Goal: Ask a question

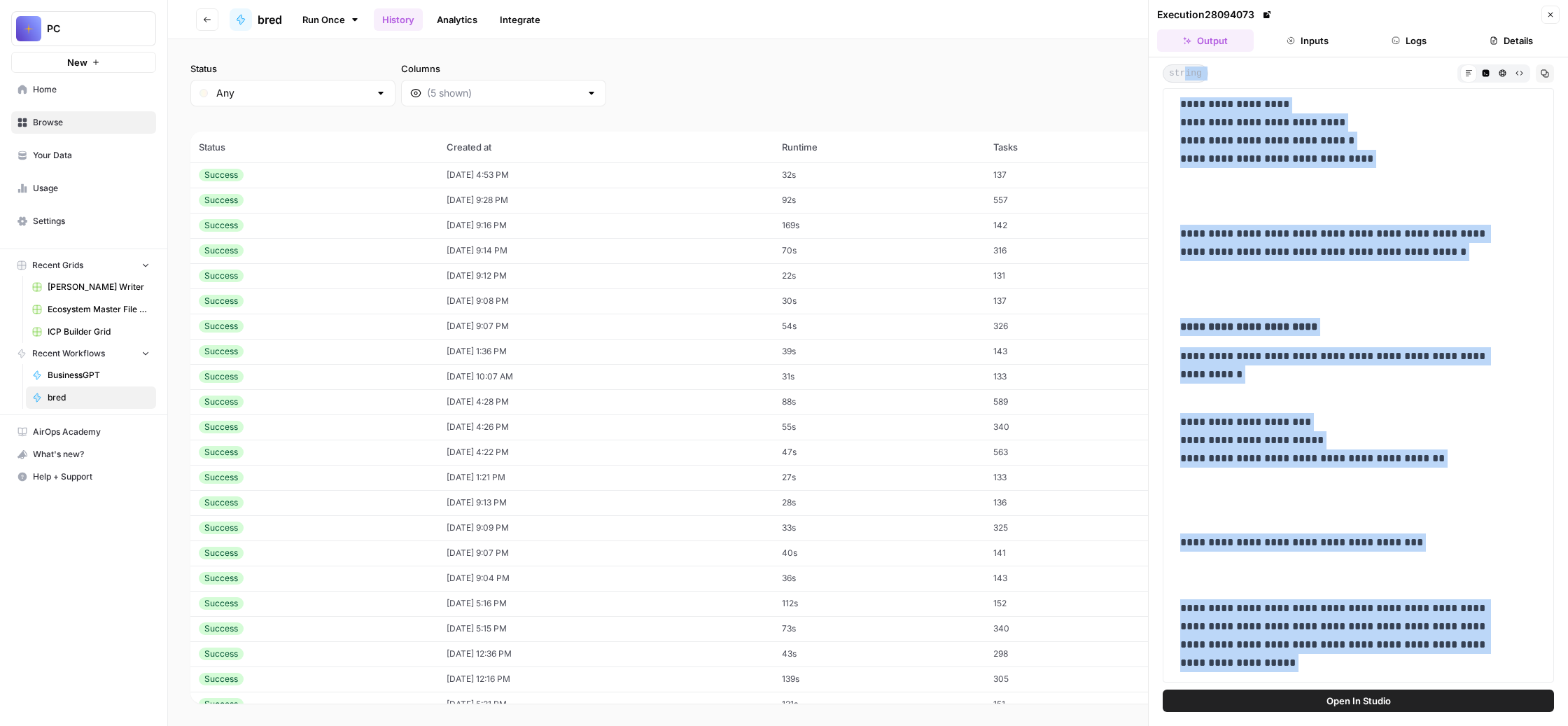
scroll to position [744, 0]
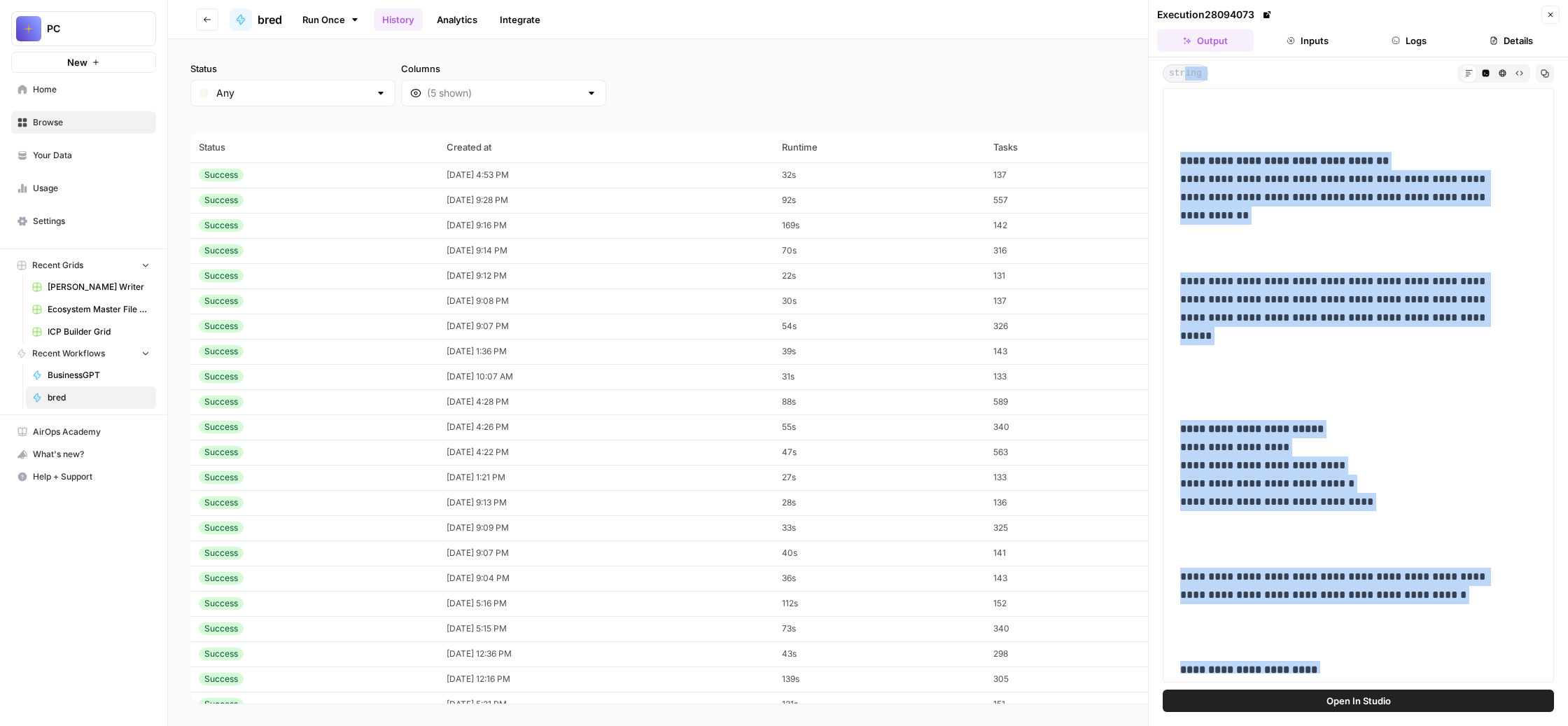
drag, startPoint x: 1265, startPoint y: 626, endPoint x: 1205, endPoint y: 109, distance: 520.5
click at [1205, 109] on div "**********" at bounding box center [1358, 374] width 419 height 633
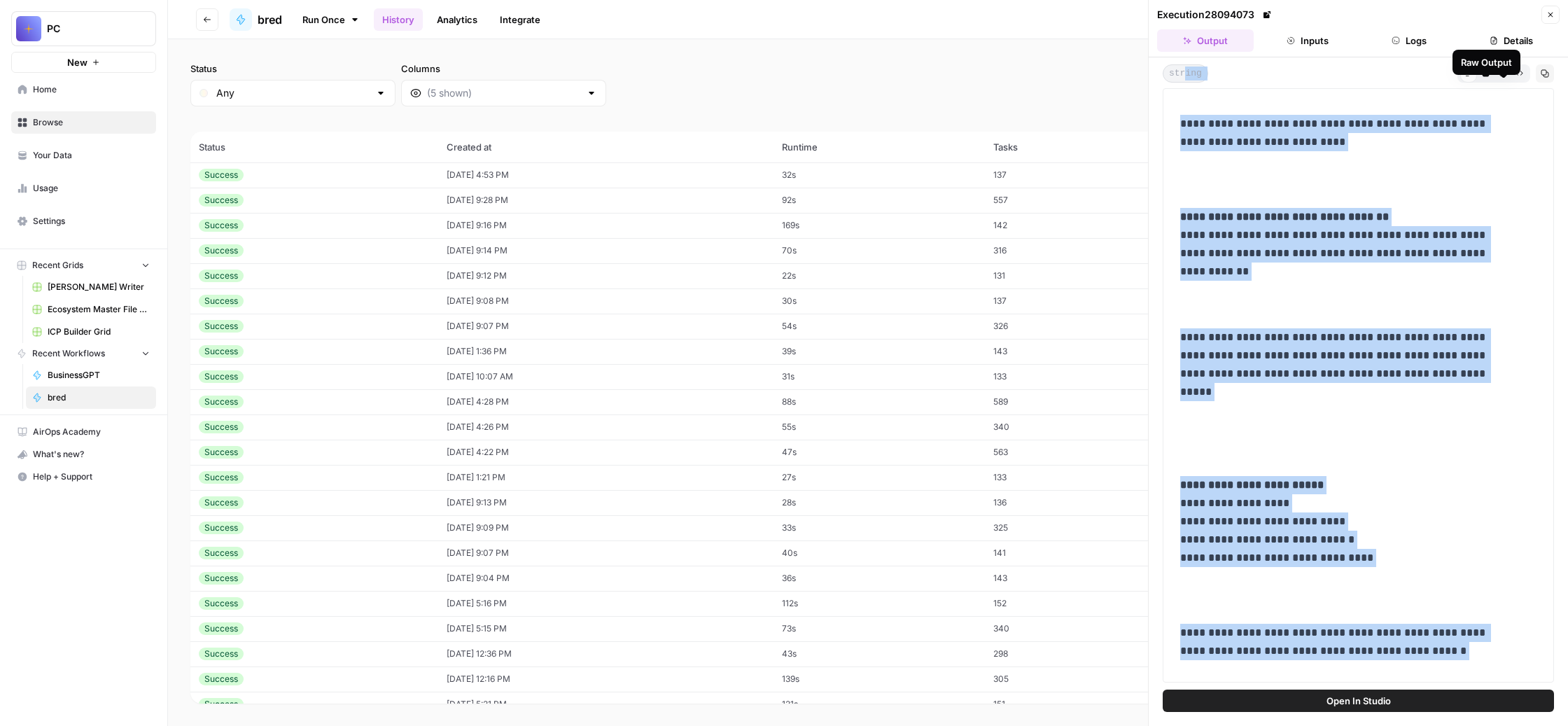
click at [1516, 77] on icon "button" at bounding box center [1519, 73] width 7 height 7
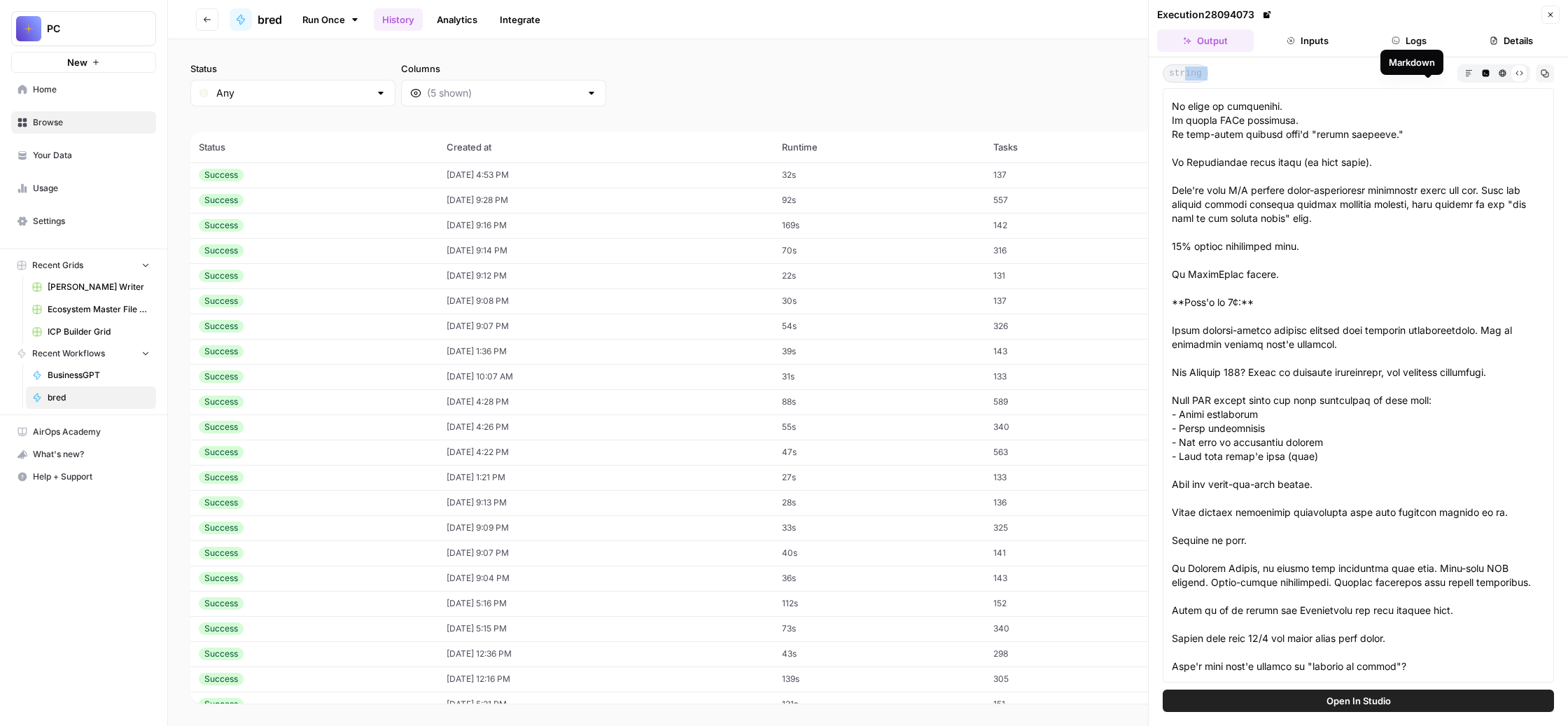
click at [1466, 77] on icon "button" at bounding box center [1469, 73] width 7 height 7
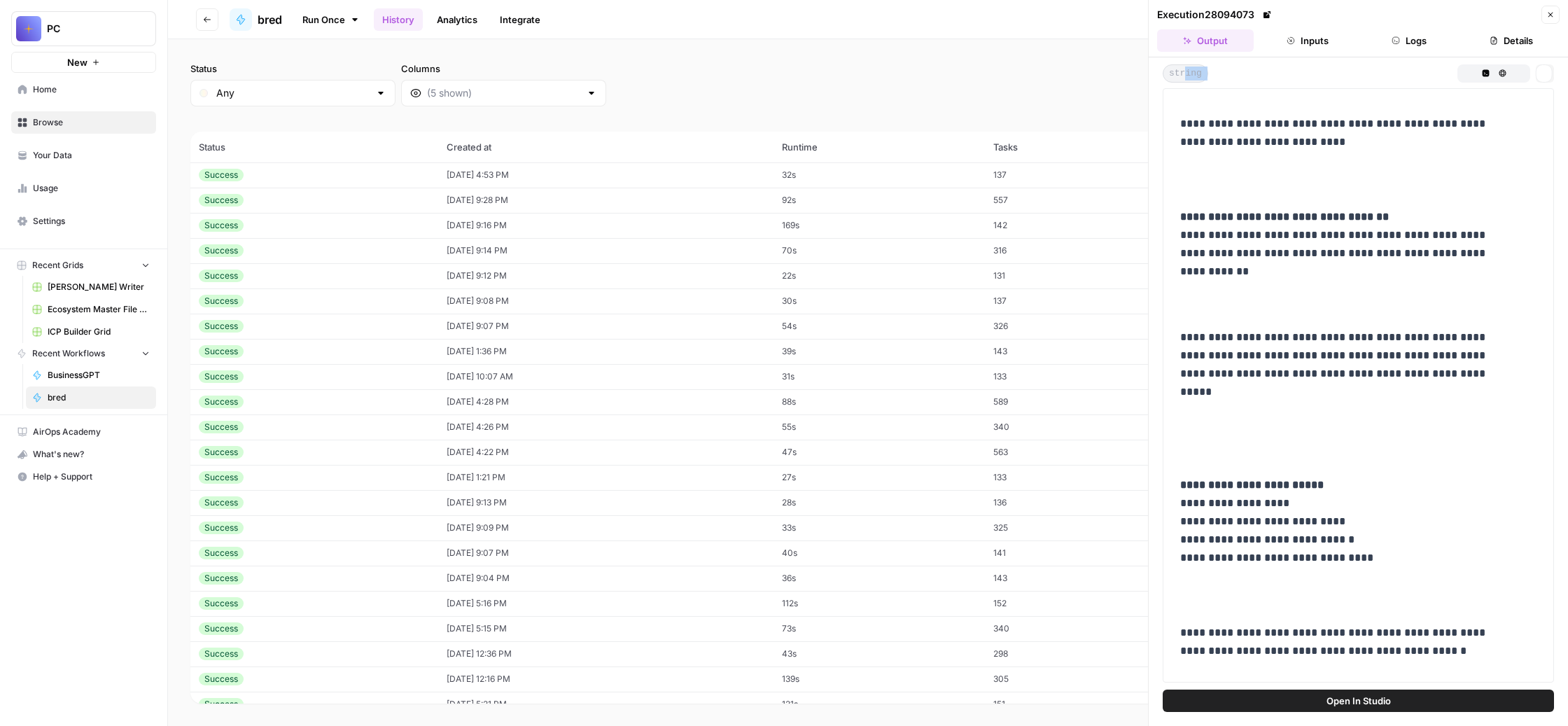
scroll to position [0, 0]
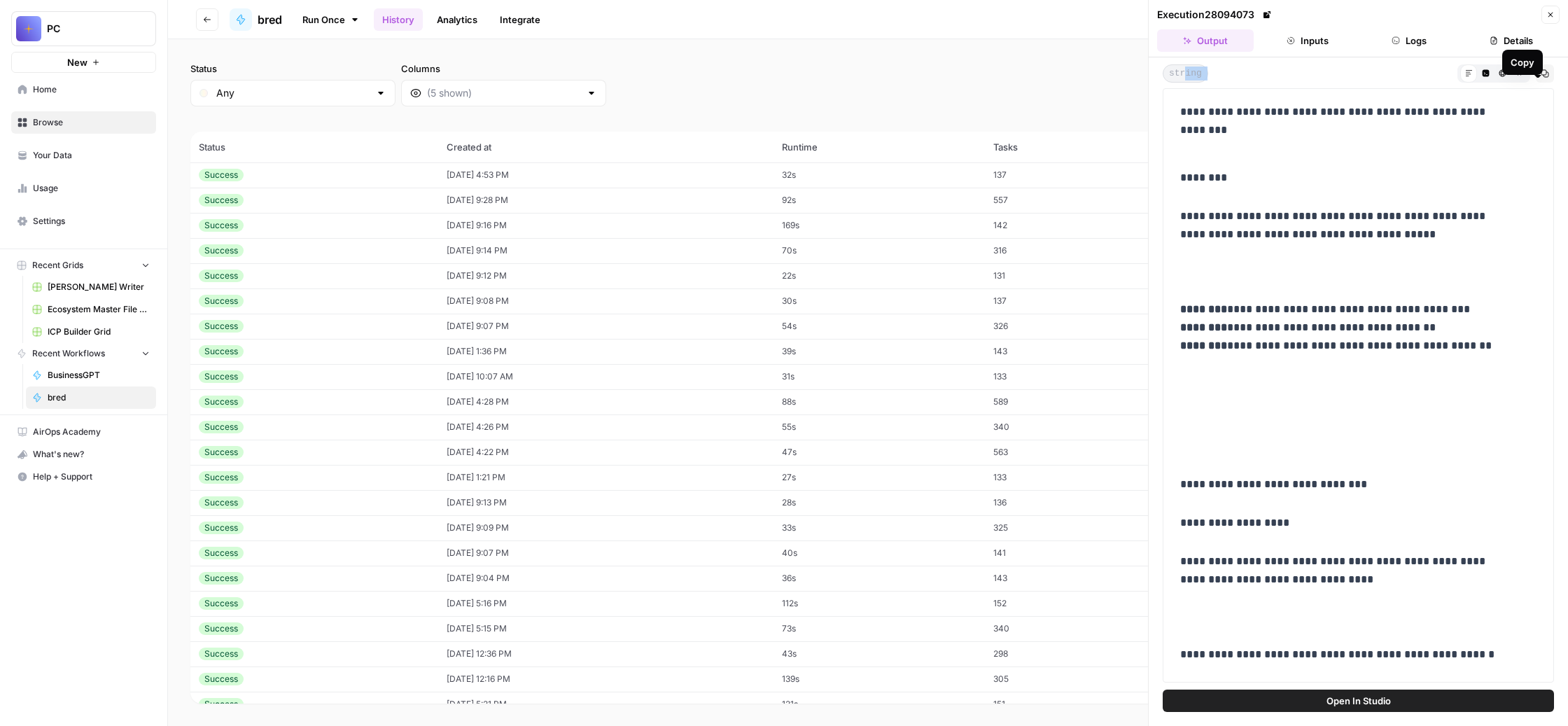
click at [1541, 78] on icon "button" at bounding box center [1545, 73] width 8 height 8
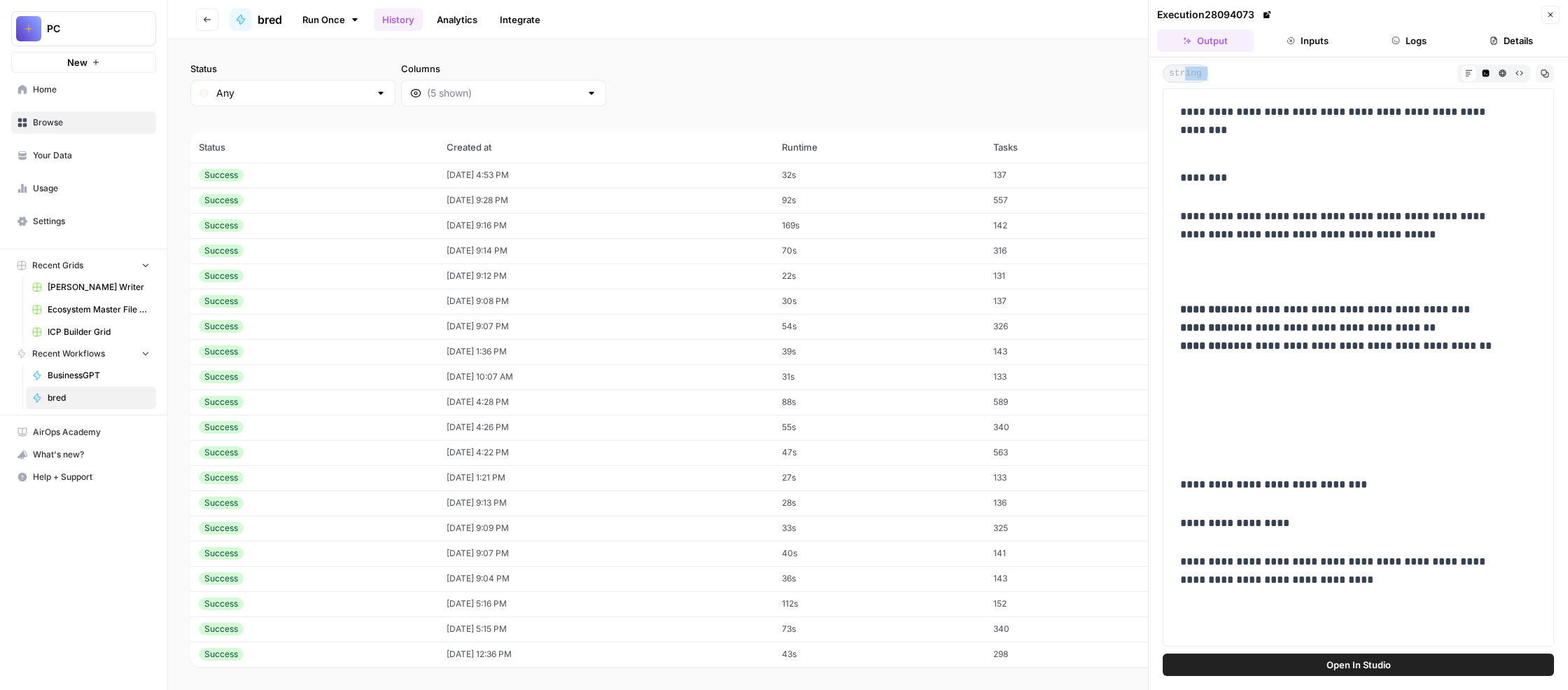
click at [1313, 52] on button "Inputs" at bounding box center [1307, 40] width 97 height 22
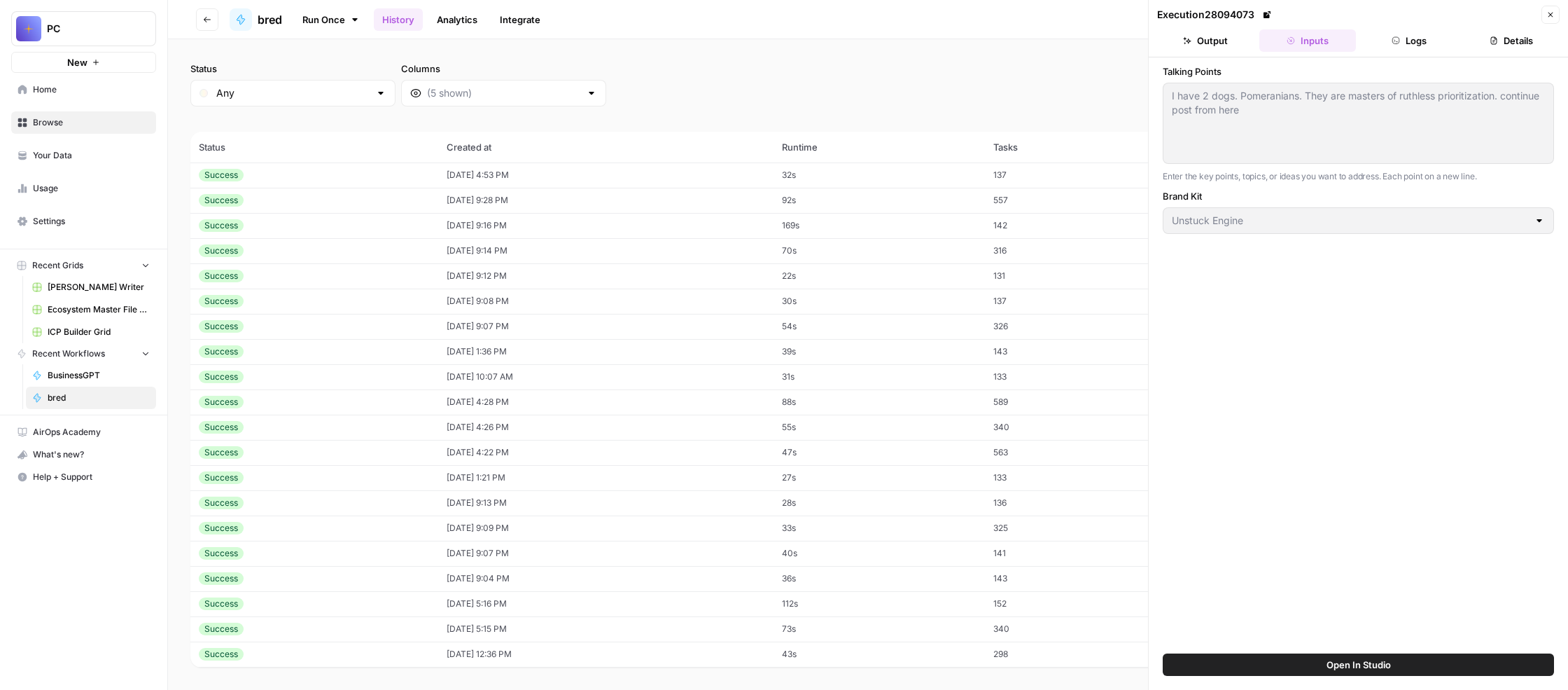
click at [1214, 52] on button "Output" at bounding box center [1205, 40] width 97 height 22
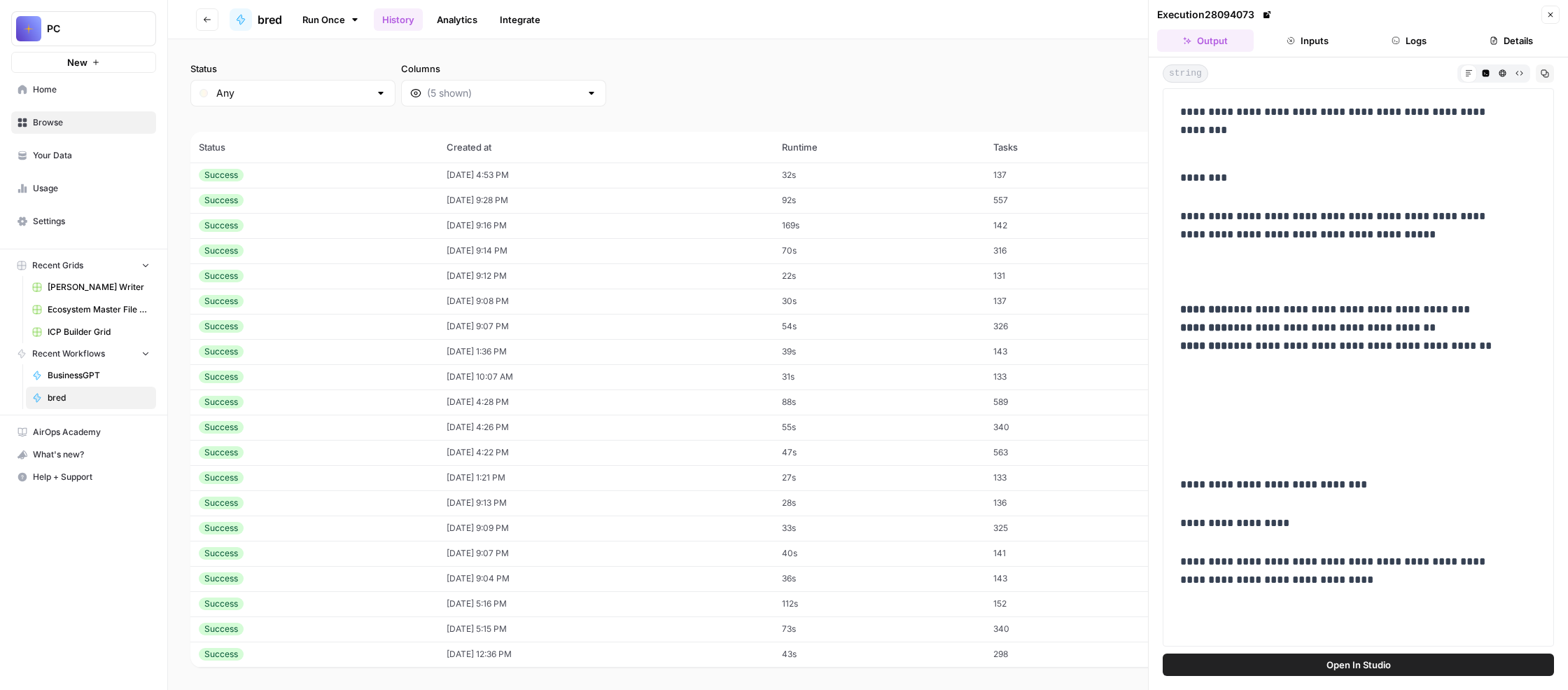
click at [1317, 52] on button "Inputs" at bounding box center [1307, 40] width 97 height 22
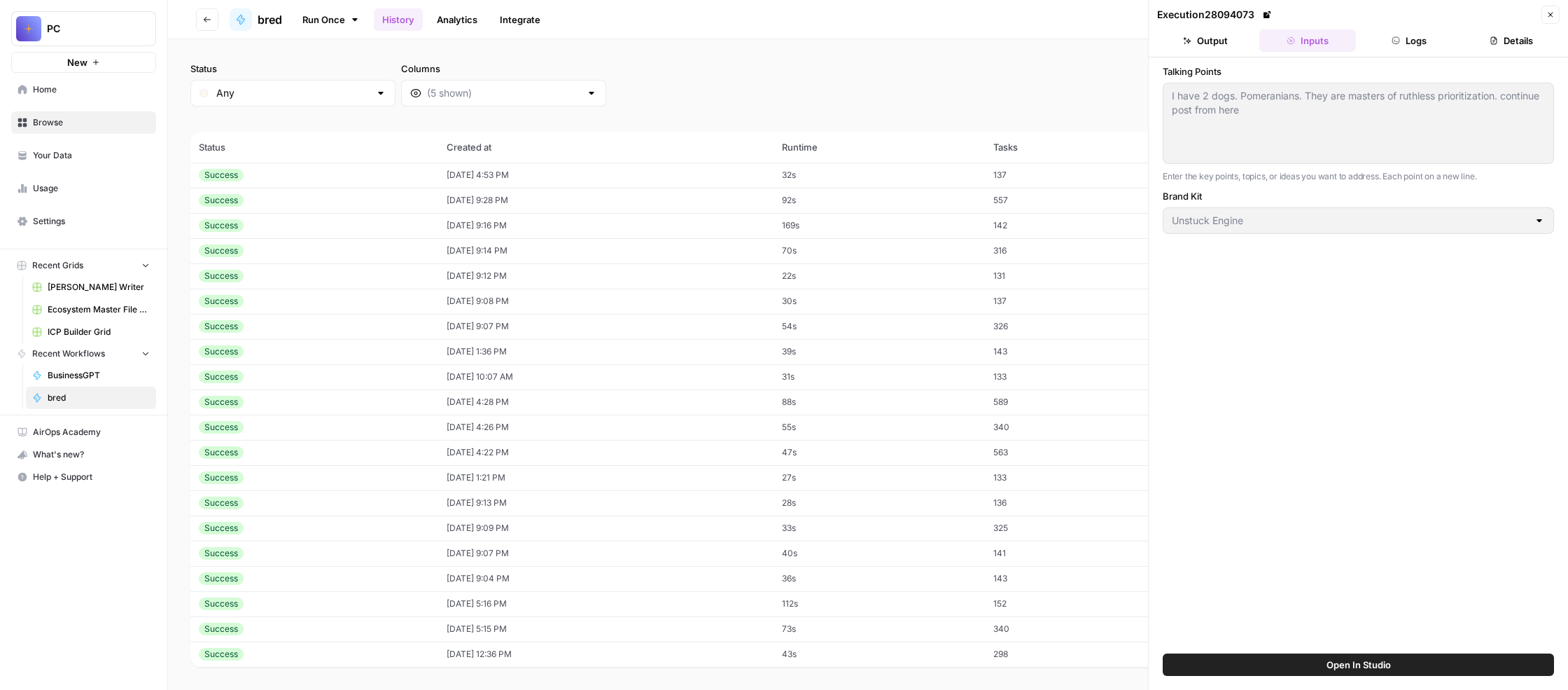
click at [1207, 52] on button "Output" at bounding box center [1205, 40] width 97 height 22
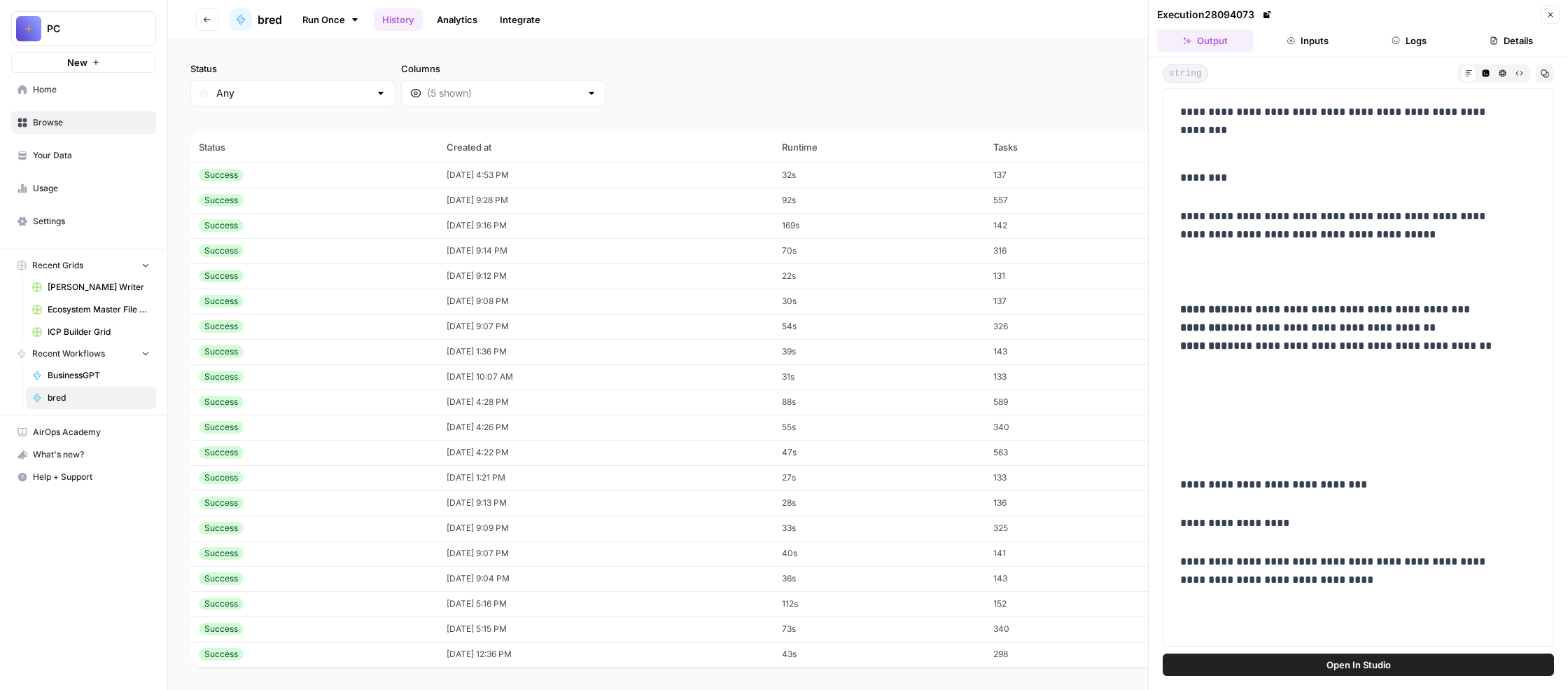
click at [1549, 17] on icon "button" at bounding box center [1552, 15] width 5 height 5
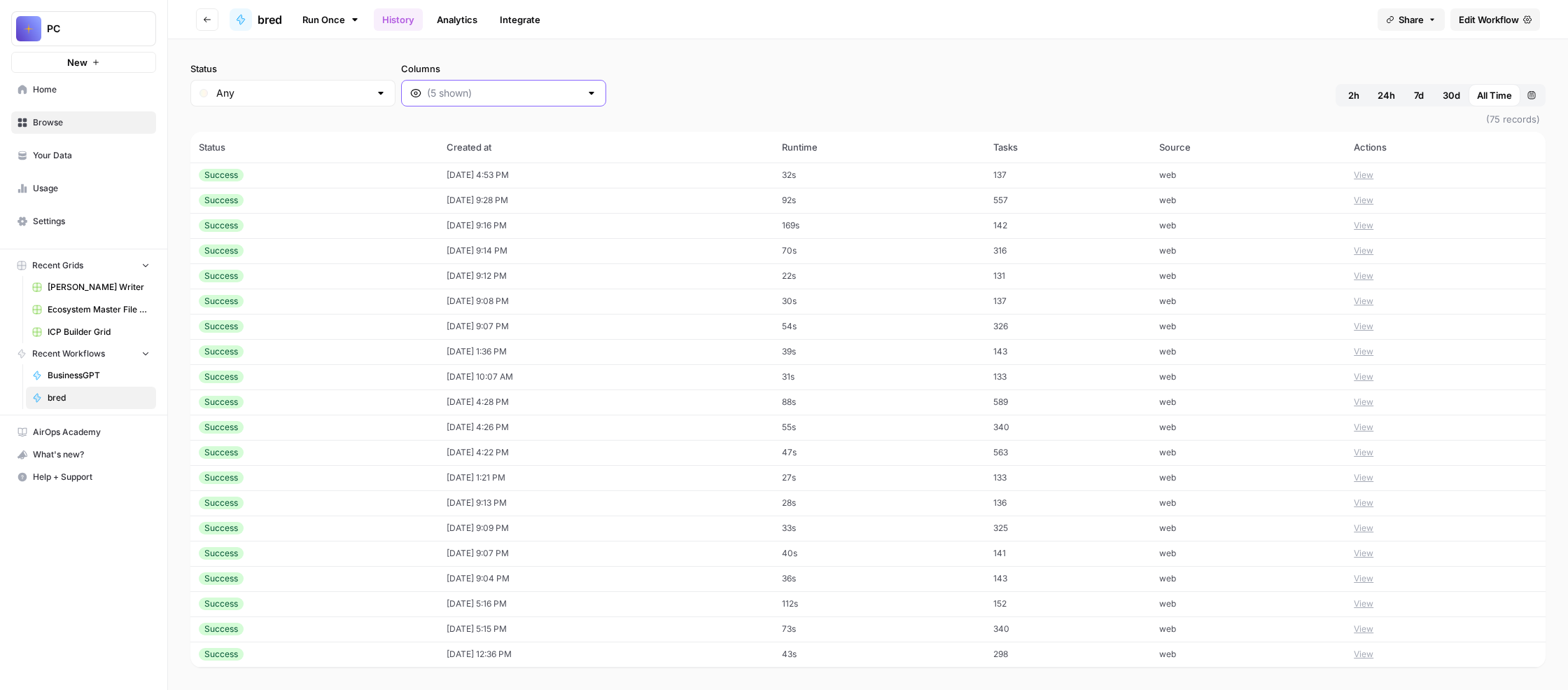
click at [581, 100] on input "Columns" at bounding box center [504, 92] width 153 height 14
click at [702, 227] on span "Output" at bounding box center [666, 220] width 200 height 14
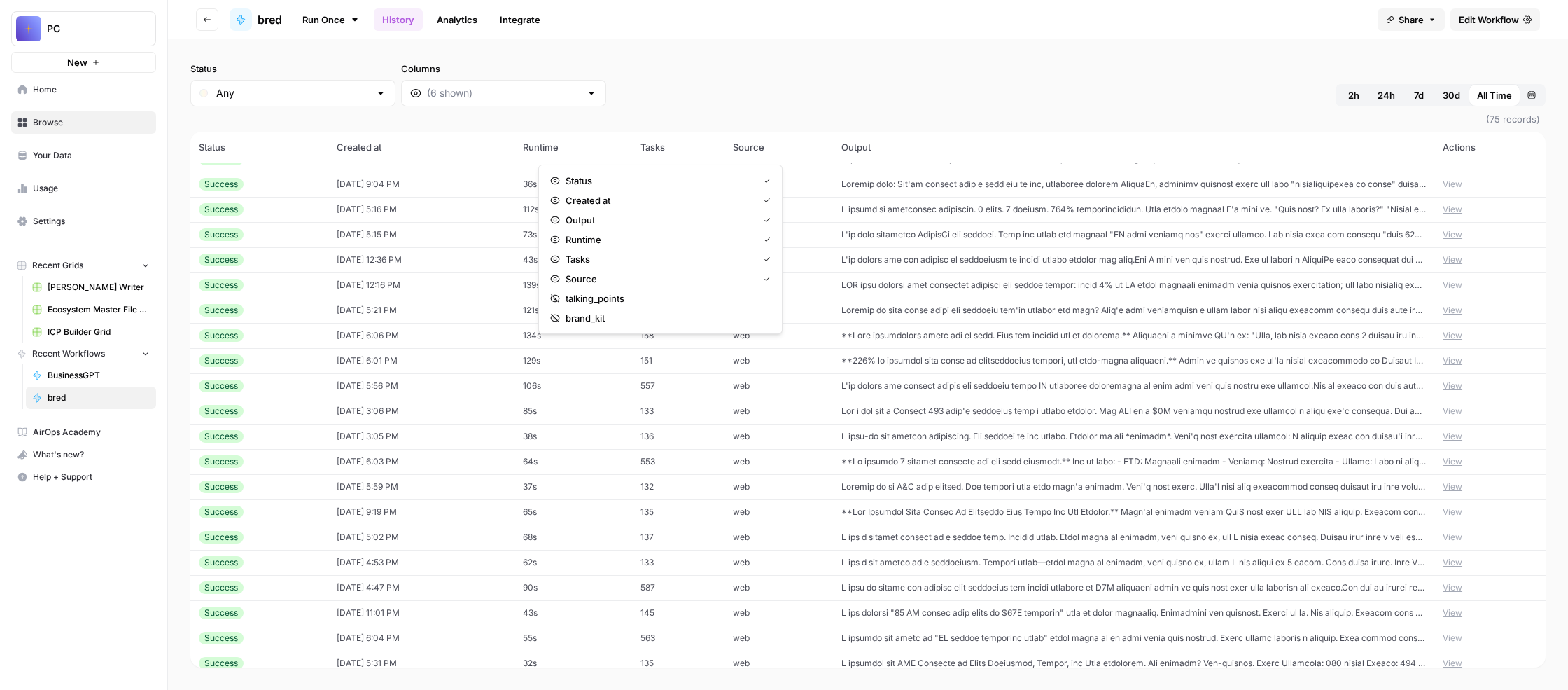
scroll to position [295, 0]
click at [891, 95] on div "Status Any Columns 2h 24h 7d 30d All Time Custom range" at bounding box center [868, 84] width 1355 height 45
click at [369, 22] on link "Run Once" at bounding box center [331, 19] width 75 height 24
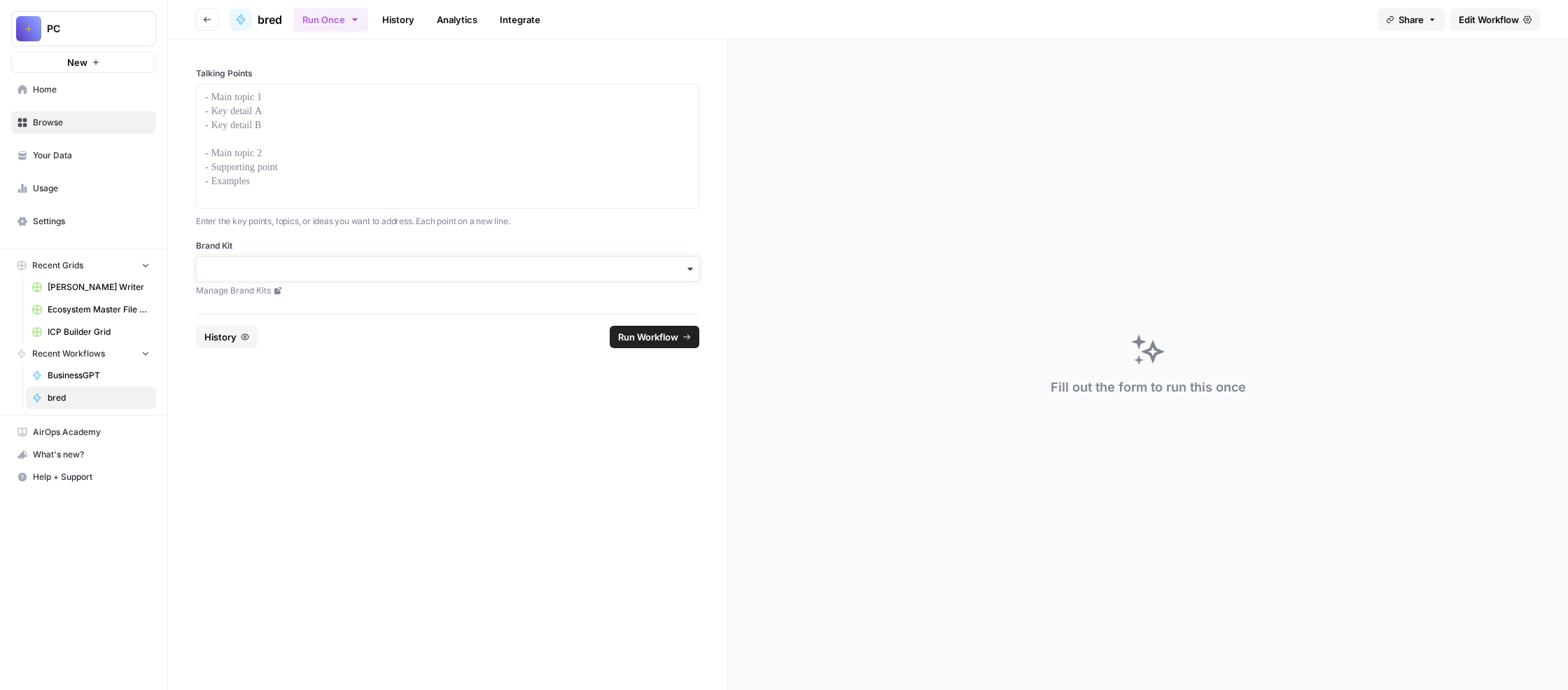
click at [475, 276] on input "Brand Kit" at bounding box center [448, 268] width 485 height 14
click at [445, 480] on div "Unstuck Engine" at bounding box center [515, 467] width 440 height 26
click at [1459, 26] on span "Edit Workflow" at bounding box center [1489, 19] width 60 height 14
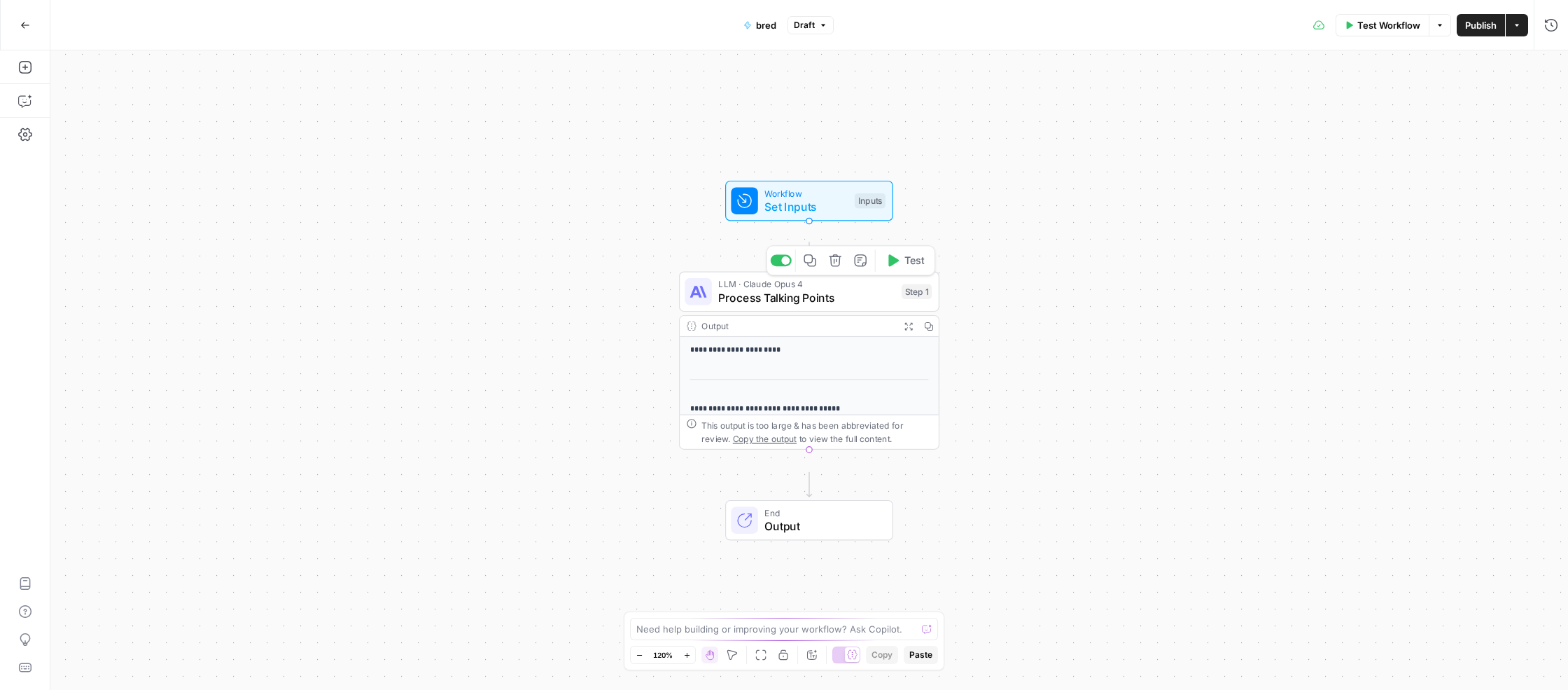
click at [817, 306] on span "Process Talking Points" at bounding box center [807, 298] width 177 height 17
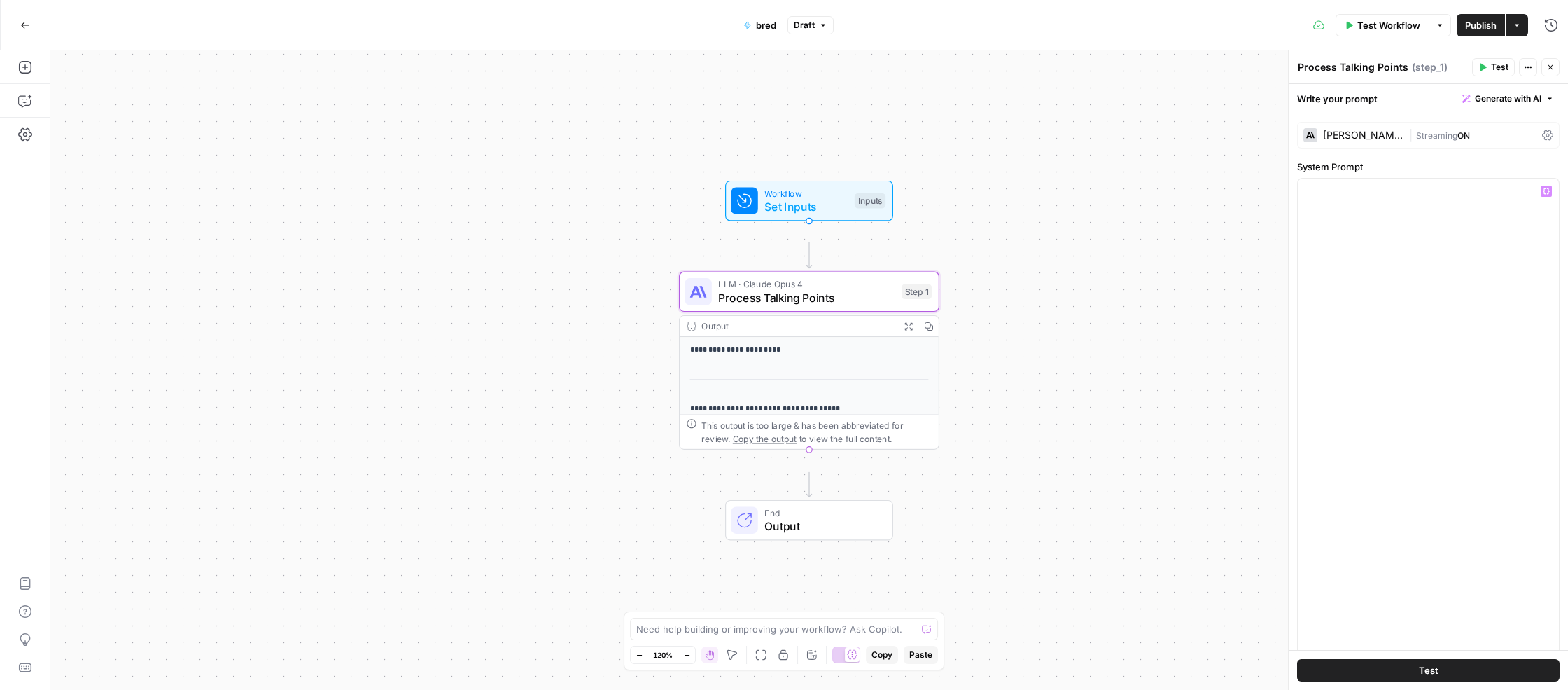
scroll to position [33674, 0]
click at [26, 26] on icon "button" at bounding box center [26, 26] width 10 height 10
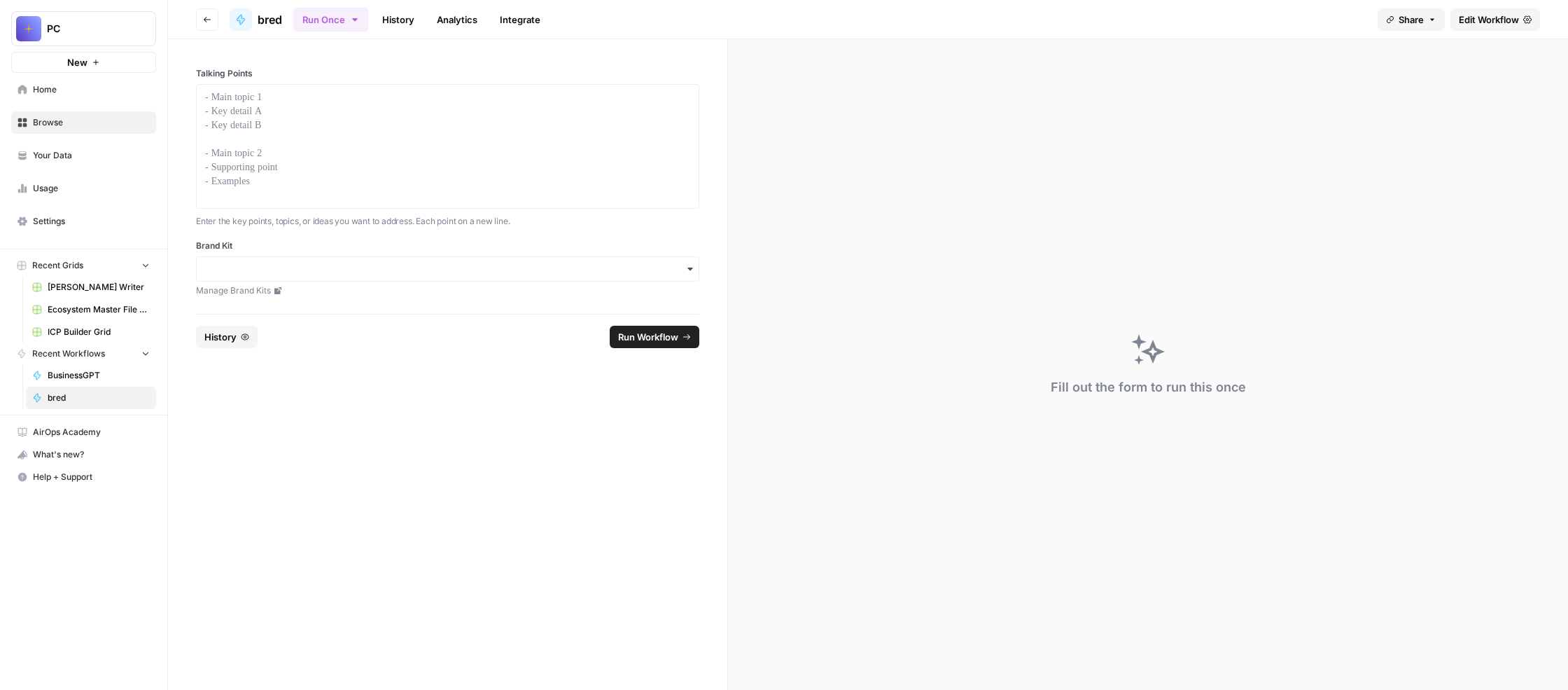
click at [116, 129] on span "Browse" at bounding box center [92, 122] width 117 height 12
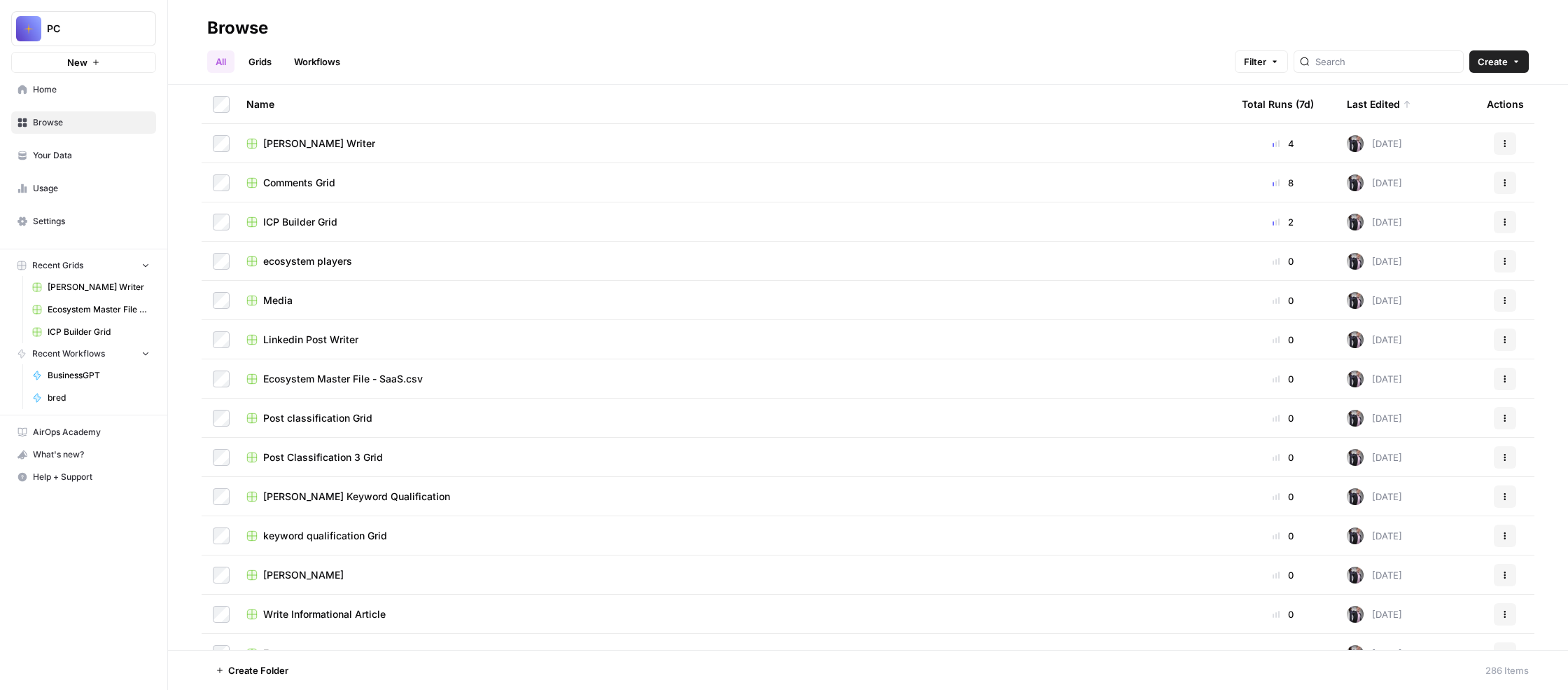
click at [336, 190] on span "Comments Grid" at bounding box center [299, 182] width 72 height 14
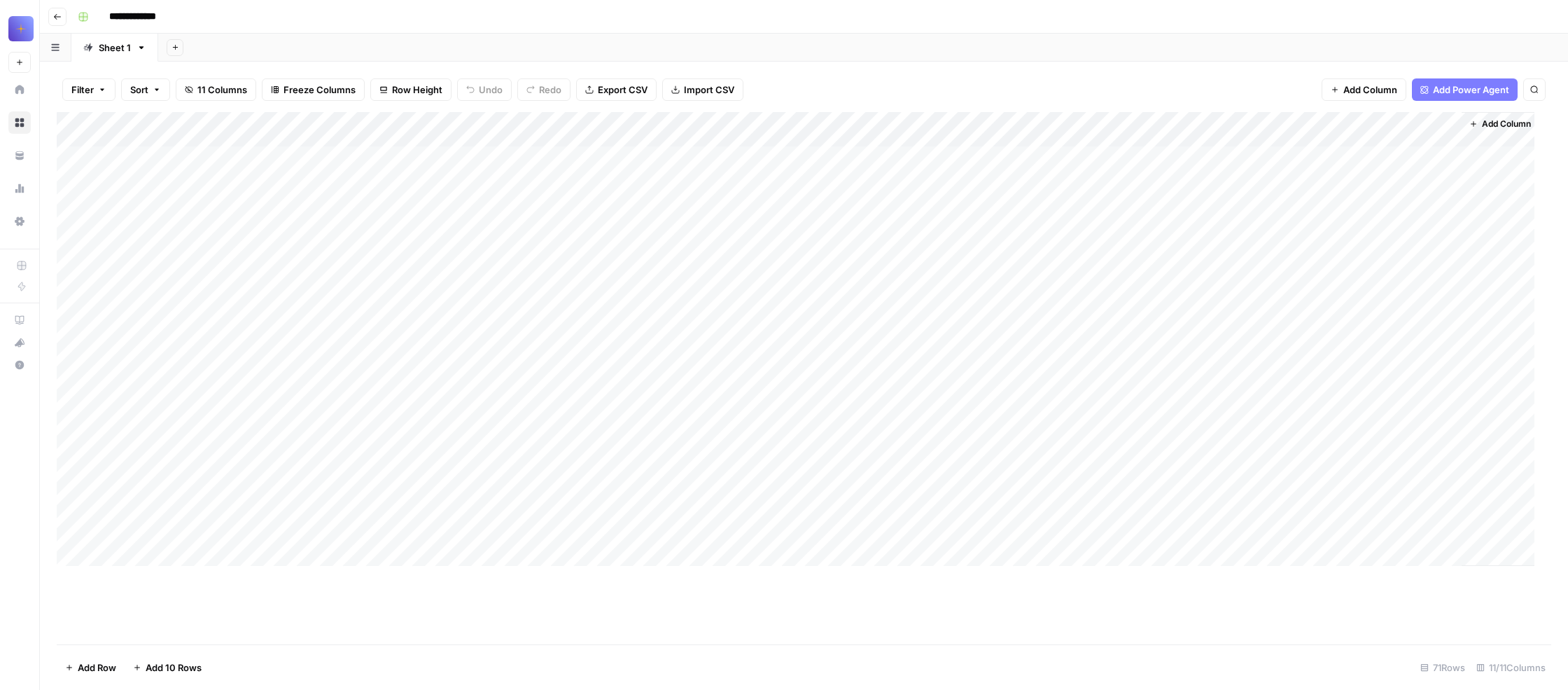
click at [169, 308] on div "Add Column" at bounding box center [796, 339] width 1478 height 454
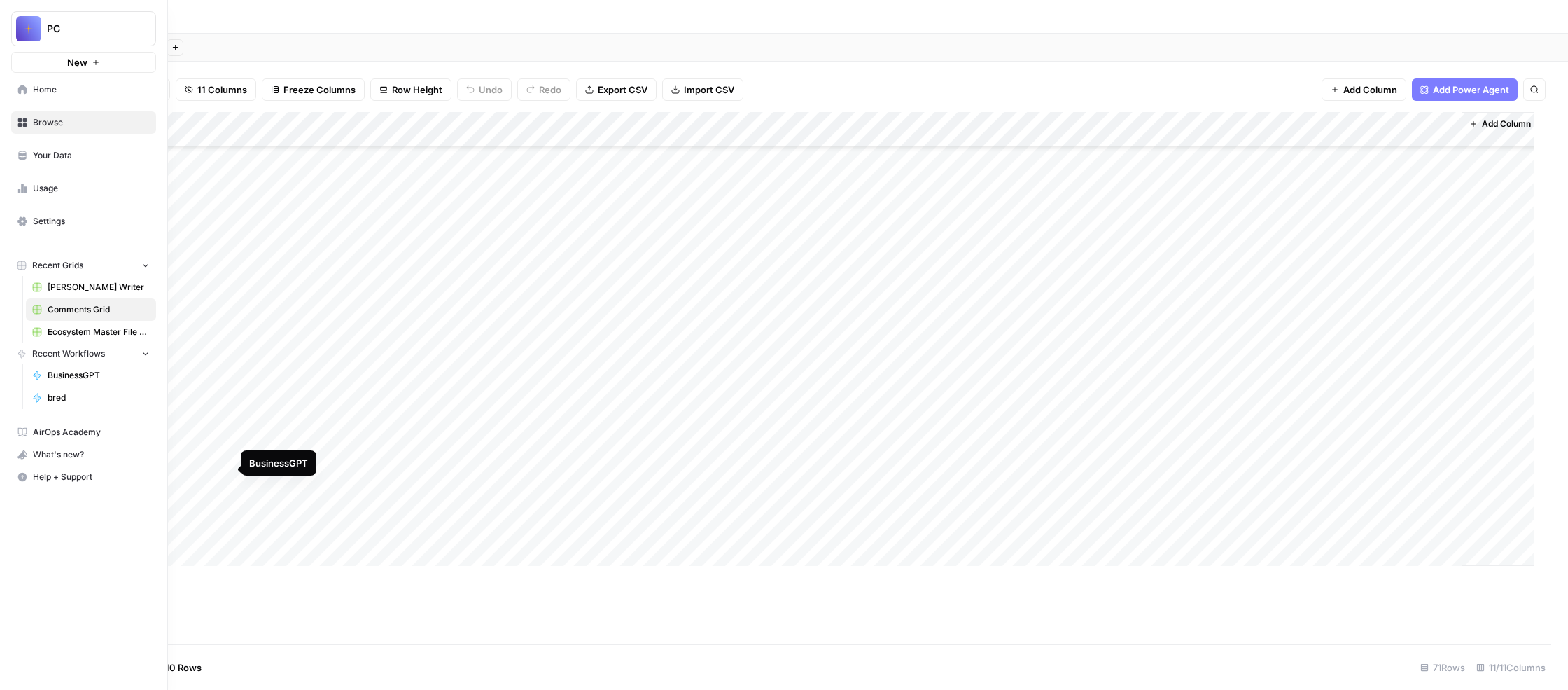
click at [131, 382] on span "BusinessGPT" at bounding box center [99, 375] width 102 height 12
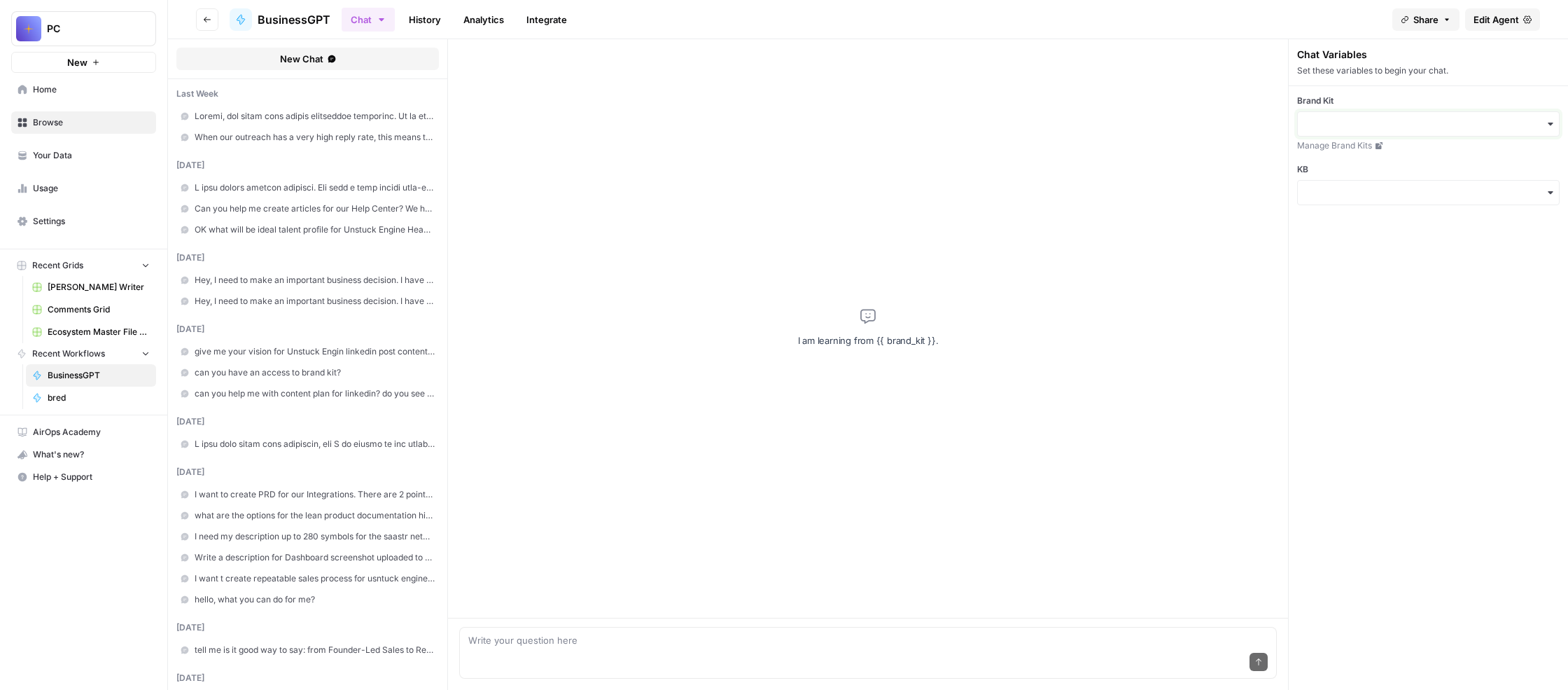
click at [1420, 131] on input "Brand Kit" at bounding box center [1429, 124] width 244 height 14
click at [1420, 235] on div "Unstuck Engine" at bounding box center [1437, 229] width 236 height 26
click at [1396, 200] on input "KB" at bounding box center [1429, 192] width 244 height 14
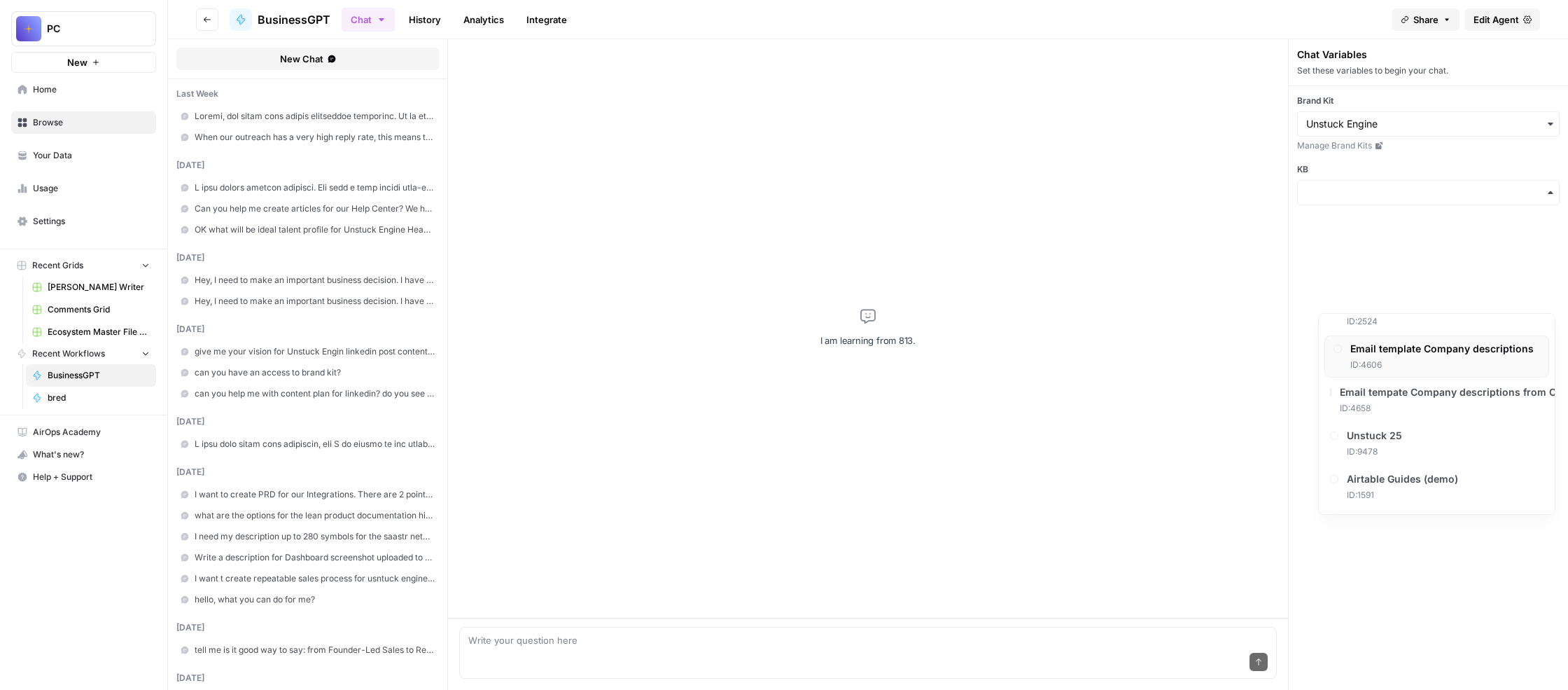
scroll to position [725, 0]
click at [1450, 465] on div "Unstuck 25 ID: 9478" at bounding box center [1437, 443] width 224 height 42
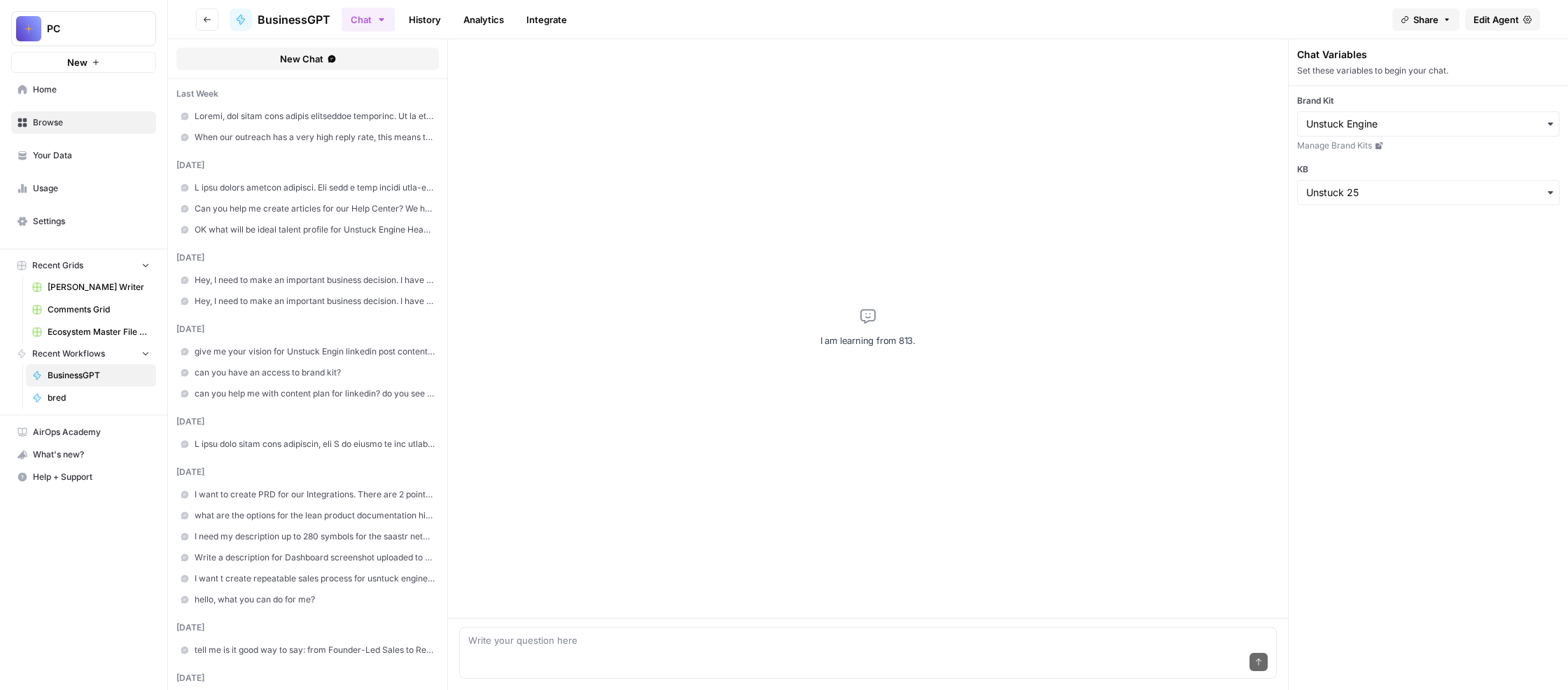
click at [686, 647] on div "Send" at bounding box center [868, 662] width 799 height 31
click at [586, 635] on textarea at bounding box center [868, 640] width 799 height 14
type textarea "I"
paste textarea "https://www.linkedin.com/posts/ivankovpak_my-2-pomeranians-run-a-better-gtm-ope…"
click at [737, 633] on textarea "https://www.linkedin.com/posts/ivankovpak_my-2-pomeranians-run-a-better-gtm-ope…" at bounding box center [868, 640] width 799 height 14
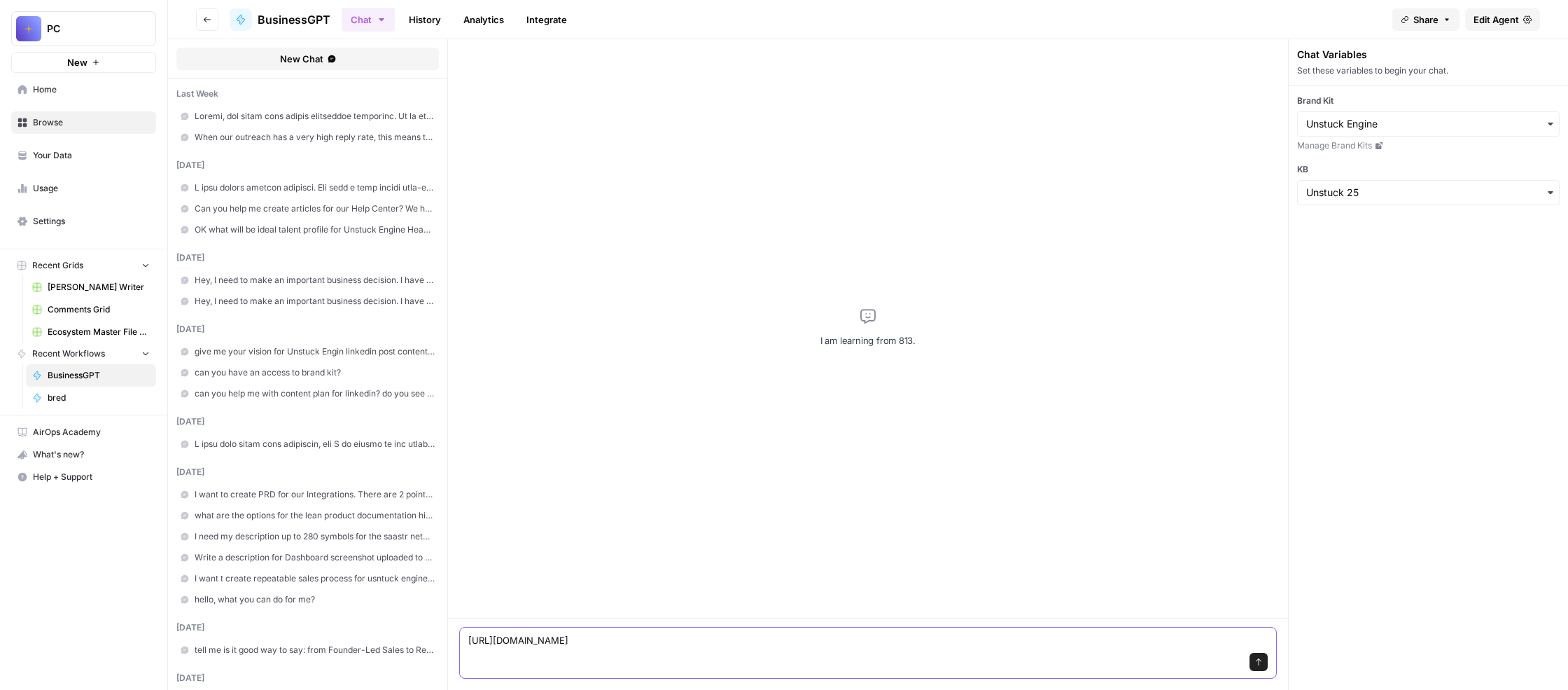
click at [737, 633] on textarea "https://www.linkedin.com/posts/ivankovpak_my-2-pomeranians-run-a-better-gtm-ope…" at bounding box center [868, 640] width 799 height 14
type textarea "https://www.linkedin.com/posts/ivankovpak_my-2-pomeranians-run-a-better-gtm-ope…"
click at [725, 633] on textarea "https://www.linkedin.com/posts/ivankovpak_my-2-pomeranians-run-a-better-gtm-ope…" at bounding box center [868, 640] width 799 height 14
drag, startPoint x: 638, startPoint y: 626, endPoint x: 525, endPoint y: 573, distance: 124.8
click at [525, 618] on div "https://www.linkedin.com/posts/ivankovpak_my-2-pomeranians-run-a-better-gtm-ope…" at bounding box center [868, 654] width 841 height 72
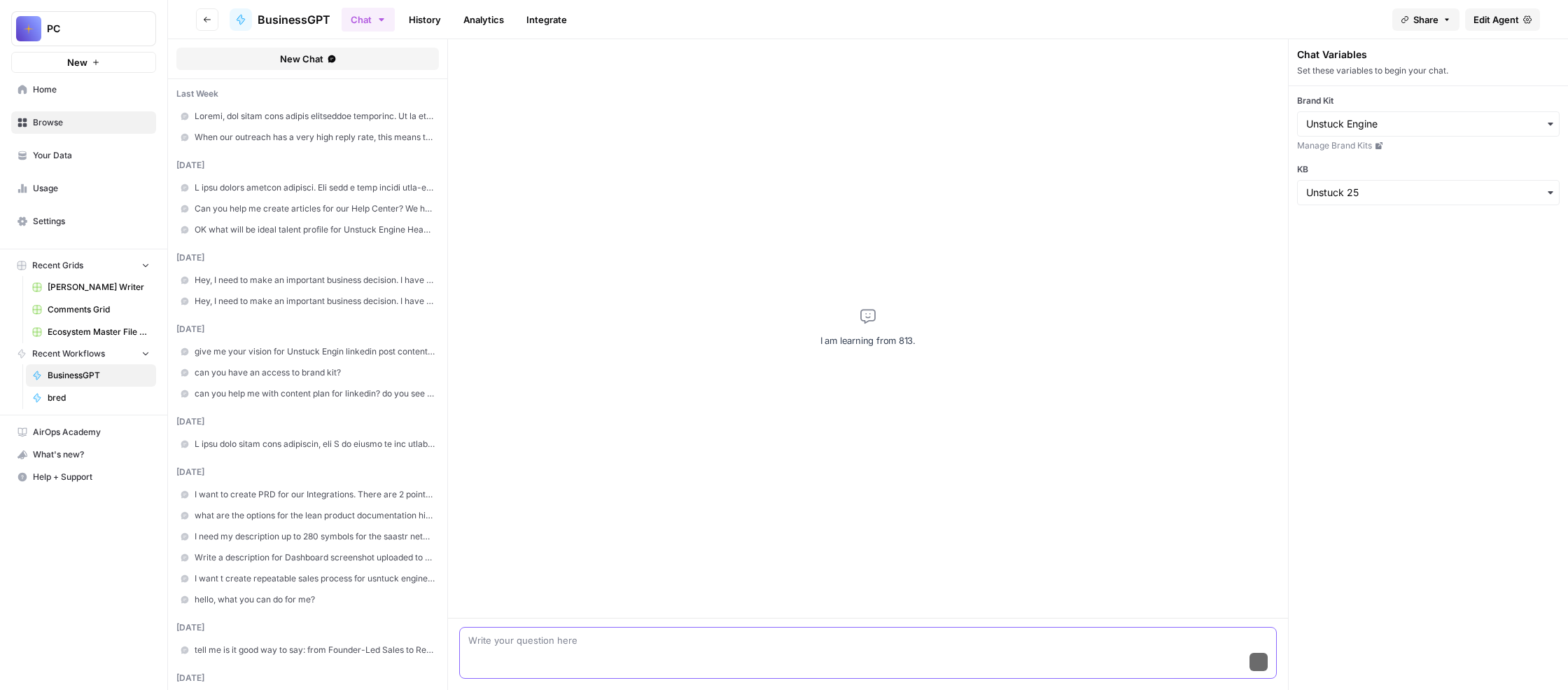
scroll to position [0, 0]
type textarea "What resources I can recommend for new intern?"
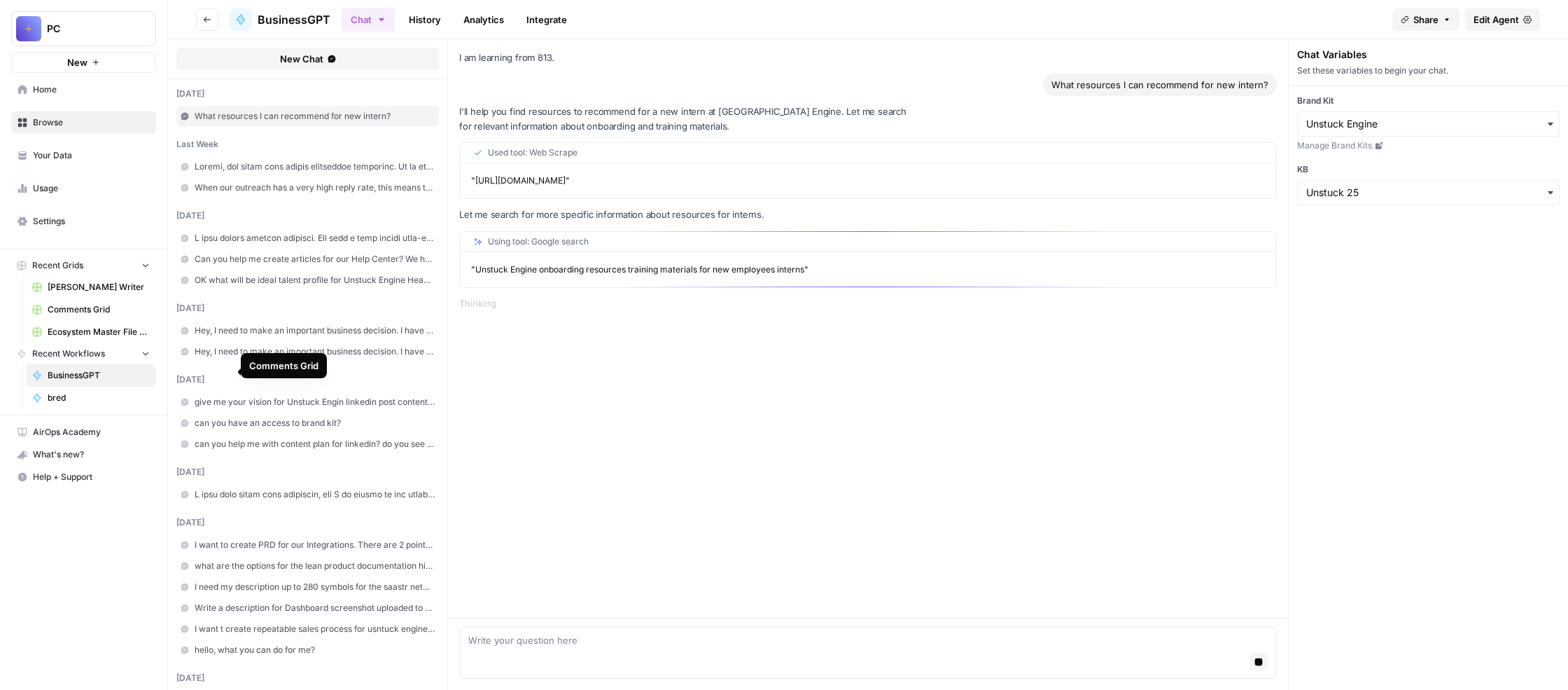
click at [123, 316] on span "Comments Grid" at bounding box center [99, 310] width 102 height 12
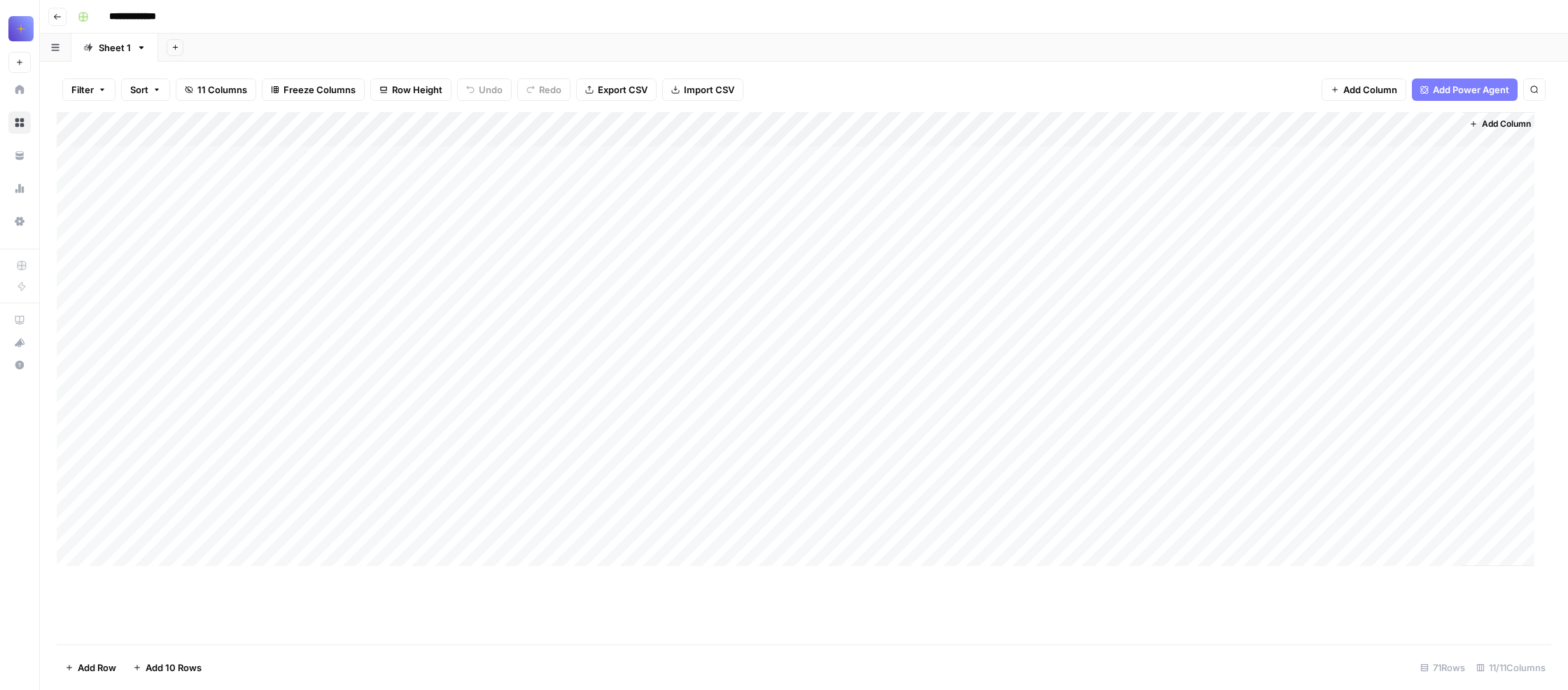
click at [290, 183] on div "Add Column" at bounding box center [796, 339] width 1478 height 454
click at [286, 182] on div at bounding box center [279, 188] width 78 height 40
click at [697, 106] on div "Filter Sort 11 Columns Freeze Columns Row Height Undo Redo Export CSV Import CS…" at bounding box center [804, 89] width 1495 height 45
click at [558, 183] on div "Add Column" at bounding box center [796, 339] width 1478 height 454
click at [805, 53] on div "Add Sheet" at bounding box center [864, 48] width 1410 height 28
